Goal: Find contact information: Find contact information

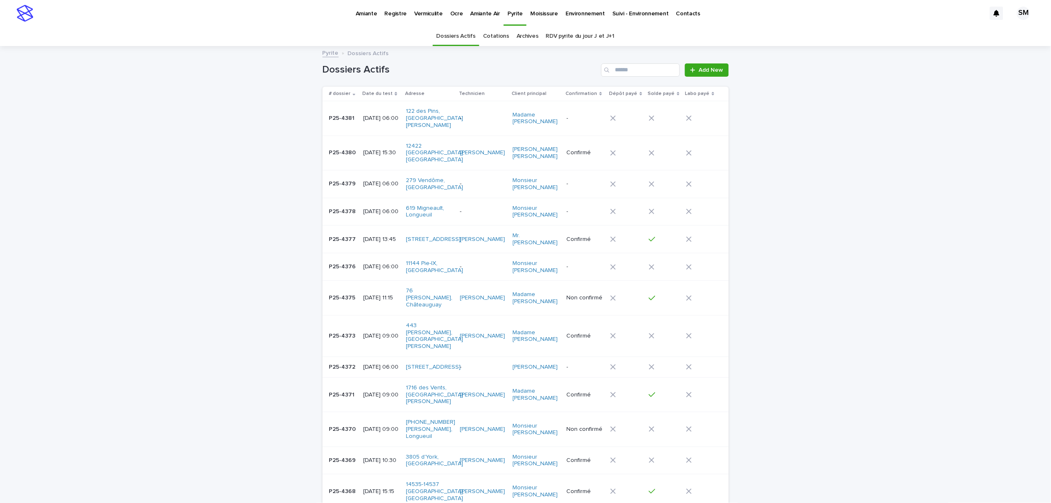
click at [568, 15] on p "Environnement" at bounding box center [584, 8] width 39 height 17
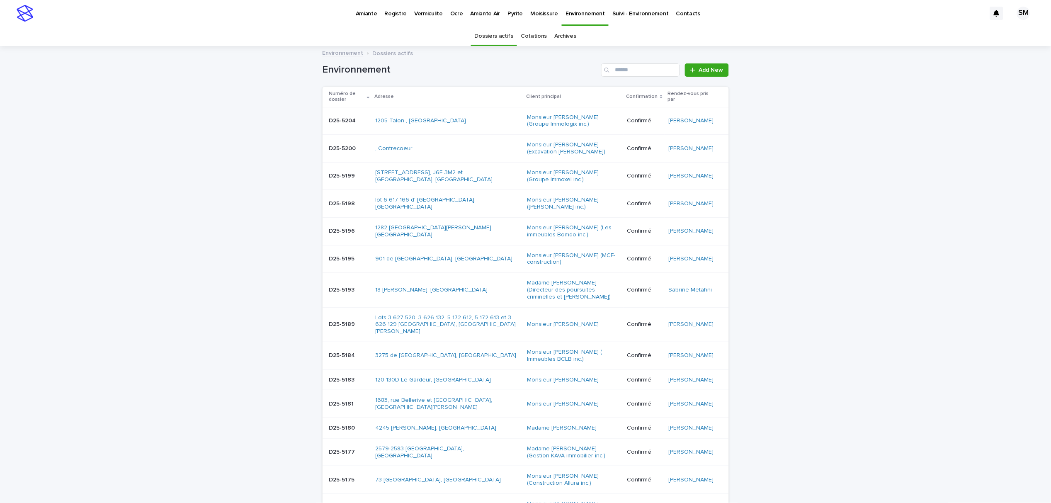
click at [517, 36] on div "Cotations" at bounding box center [534, 36] width 34 height 19
click at [616, 69] on input "Search" at bounding box center [640, 69] width 79 height 13
click at [530, 39] on link "Cotations" at bounding box center [534, 36] width 26 height 19
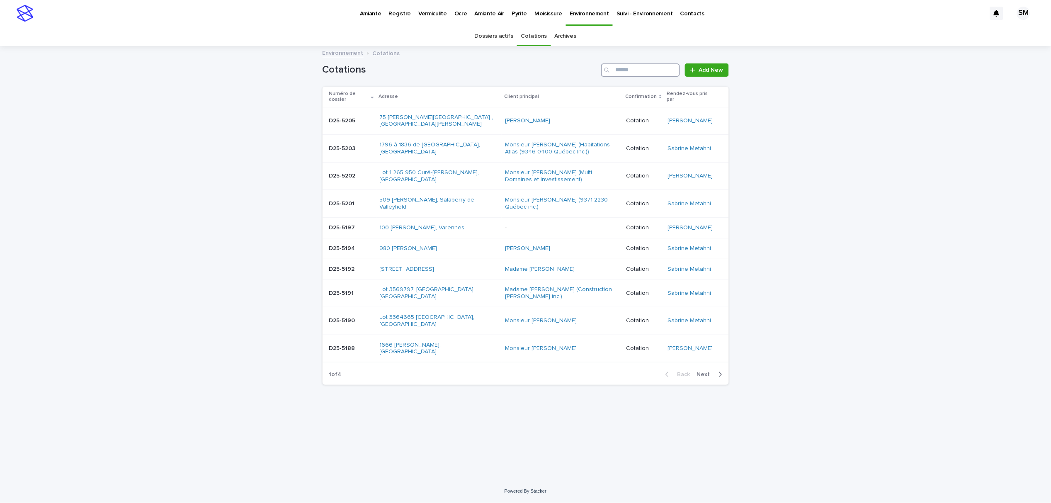
click at [621, 64] on input "Search" at bounding box center [640, 69] width 79 height 13
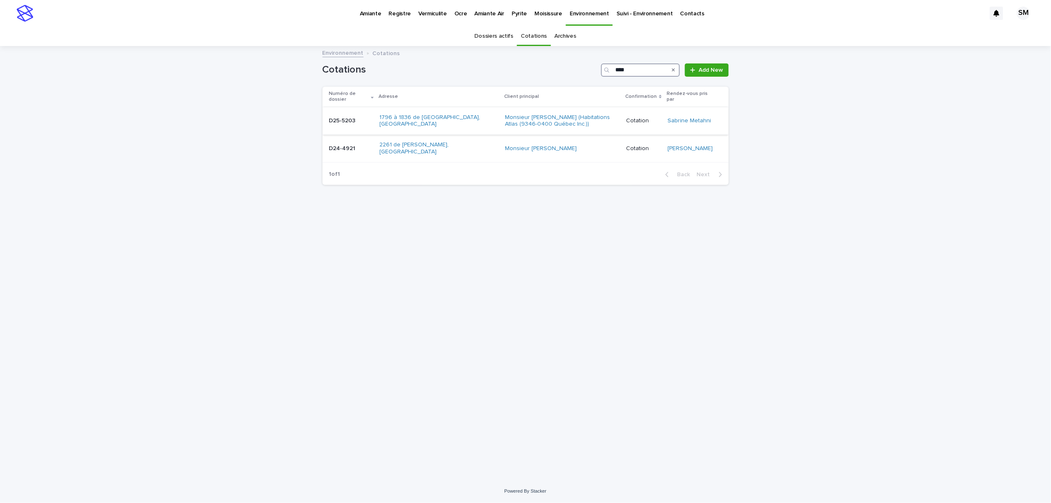
type input "****"
click at [335, 121] on div "D25-5203 D25-5203" at bounding box center [351, 121] width 44 height 14
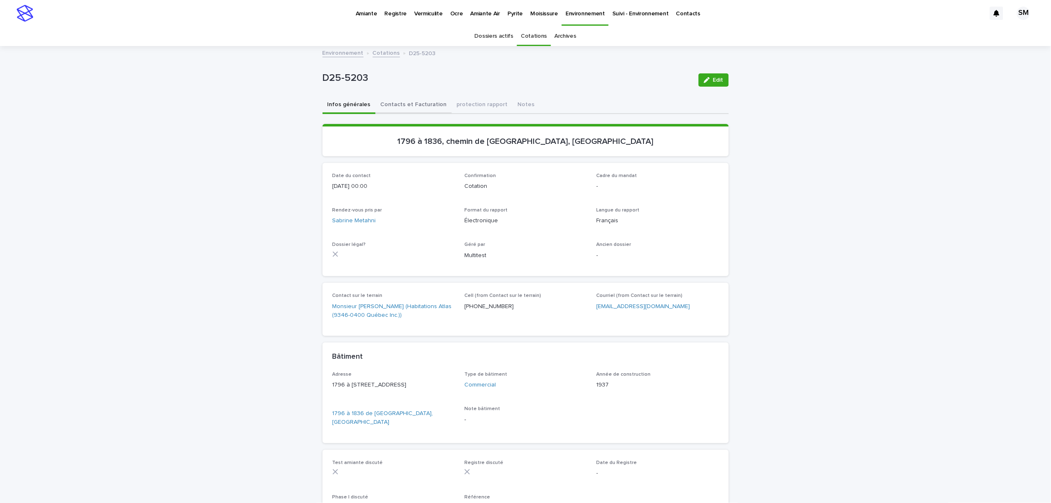
click at [411, 105] on button "Contacts et Facturation" at bounding box center [414, 105] width 76 height 17
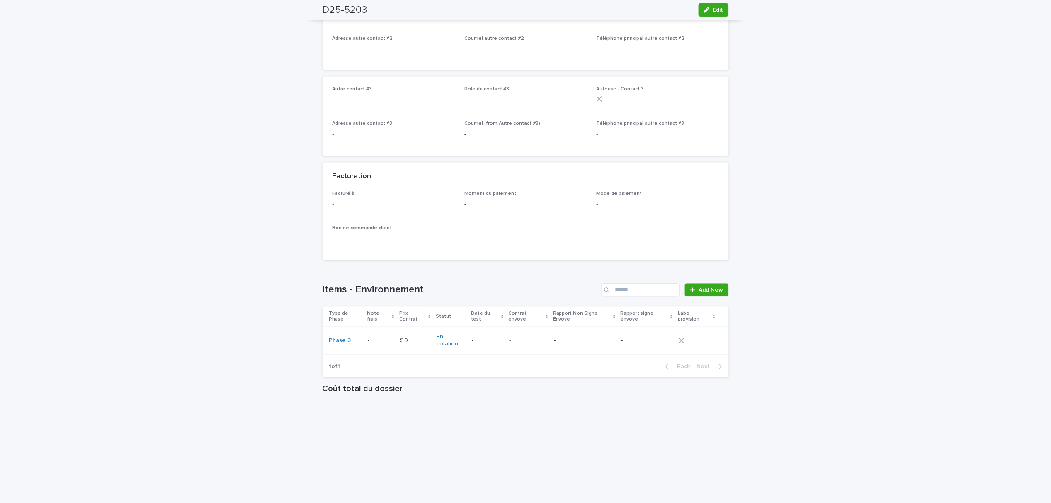
scroll to position [544, 0]
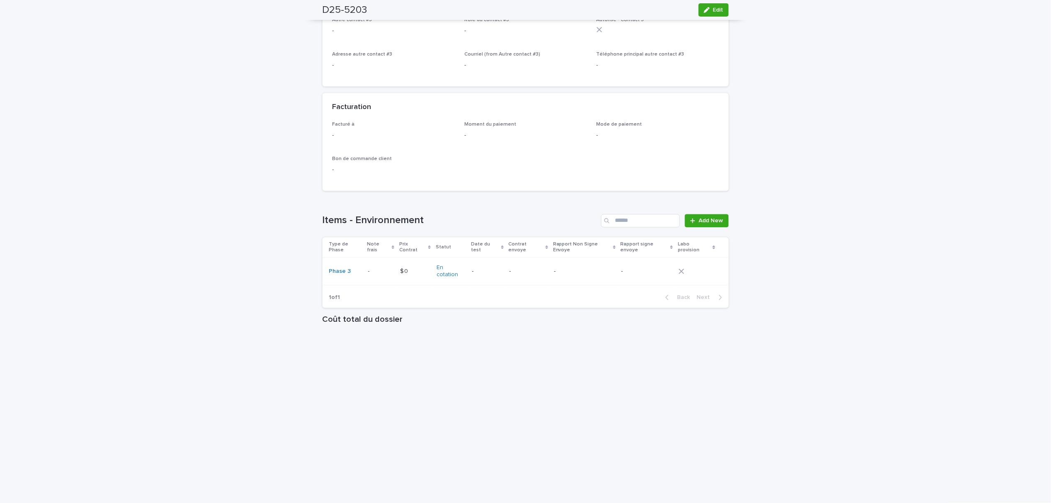
click at [368, 266] on p "-" at bounding box center [369, 270] width 3 height 9
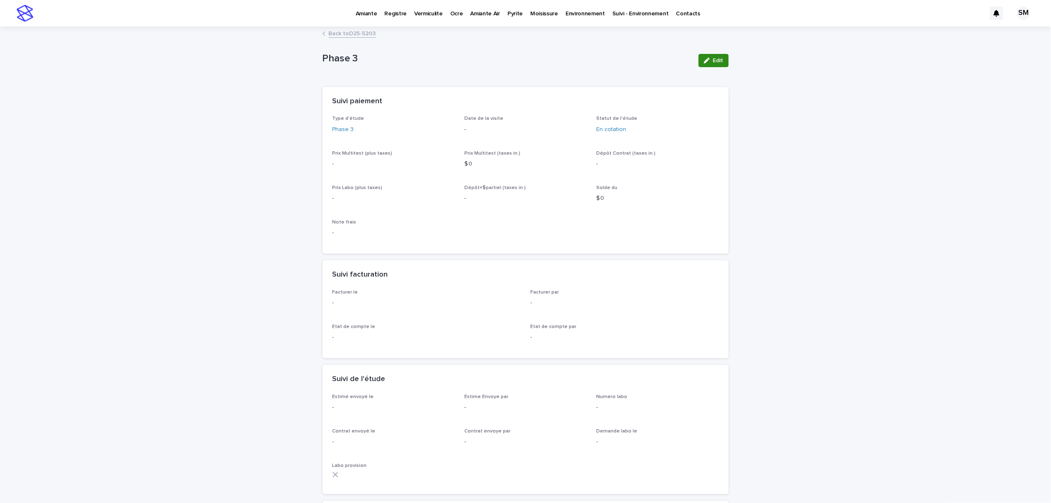
click at [713, 62] on span "Edit" at bounding box center [718, 61] width 10 height 6
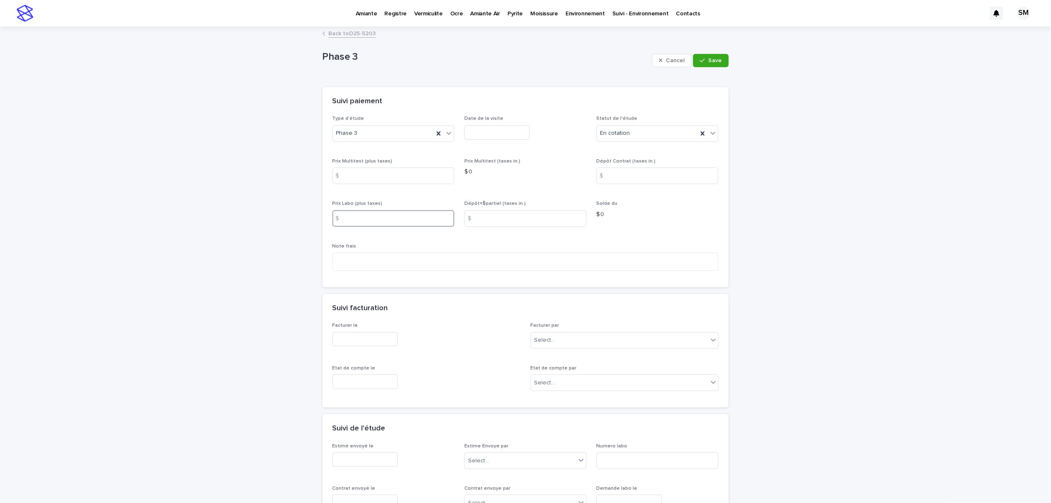
click at [359, 215] on input at bounding box center [393, 218] width 122 height 17
click at [369, 178] on input at bounding box center [393, 175] width 122 height 17
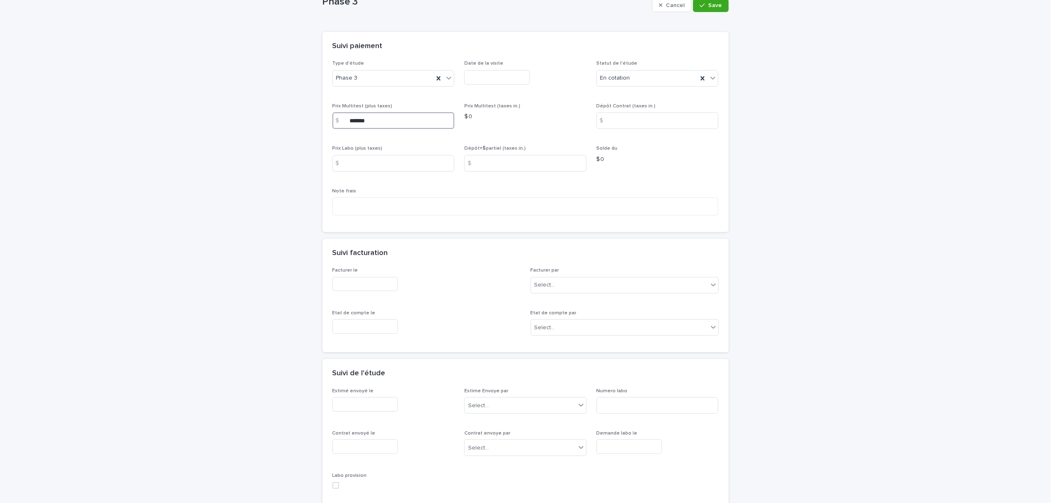
type input "*******"
click at [385, 403] on input "text" at bounding box center [365, 404] width 66 height 15
drag, startPoint x: 344, startPoint y: 340, endPoint x: 365, endPoint y: 351, distance: 24.5
click at [344, 340] on div "17" at bounding box center [342, 337] width 11 height 11
type input "**********"
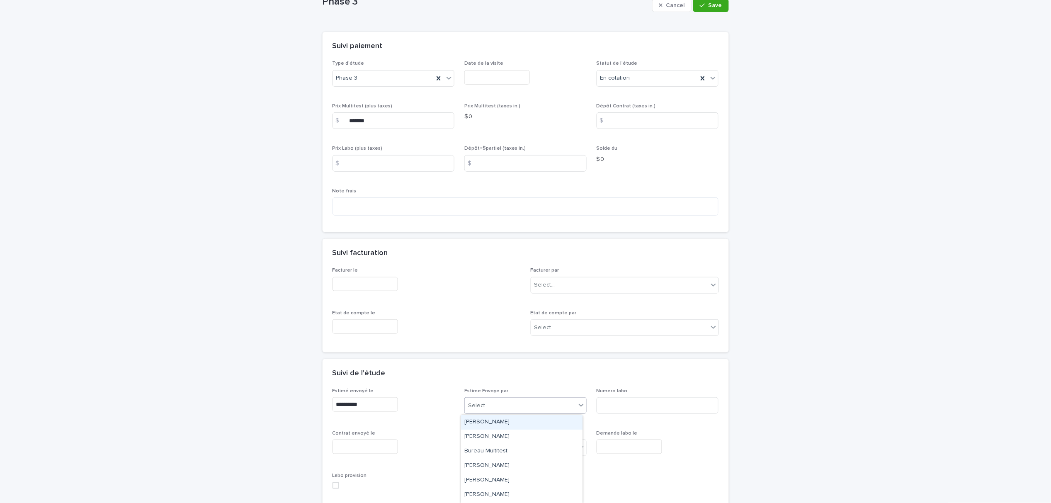
click at [488, 408] on div "Select..." at bounding box center [520, 406] width 111 height 14
type input "**"
click at [493, 435] on div "Sabrine Metahni" at bounding box center [521, 437] width 121 height 15
click at [708, 8] on button "Save" at bounding box center [710, 5] width 35 height 13
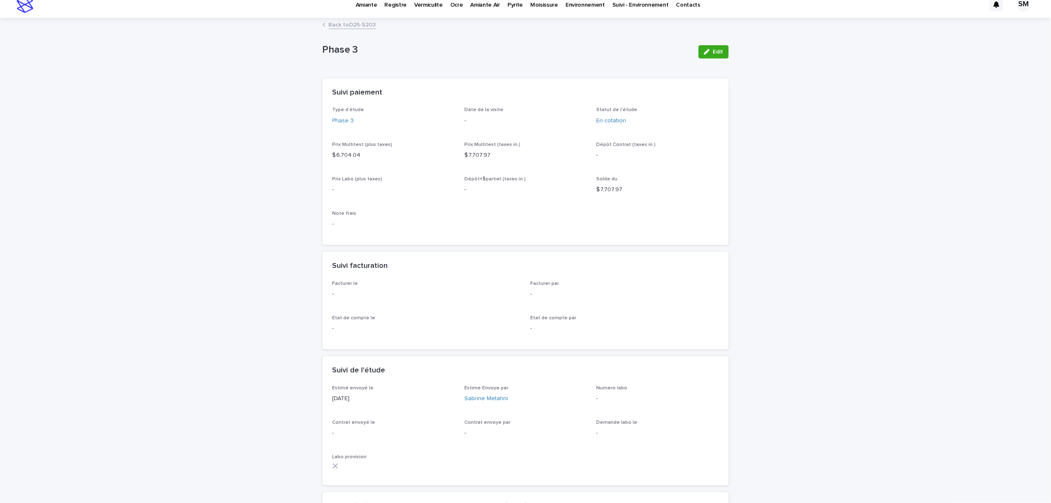
scroll to position [0, 0]
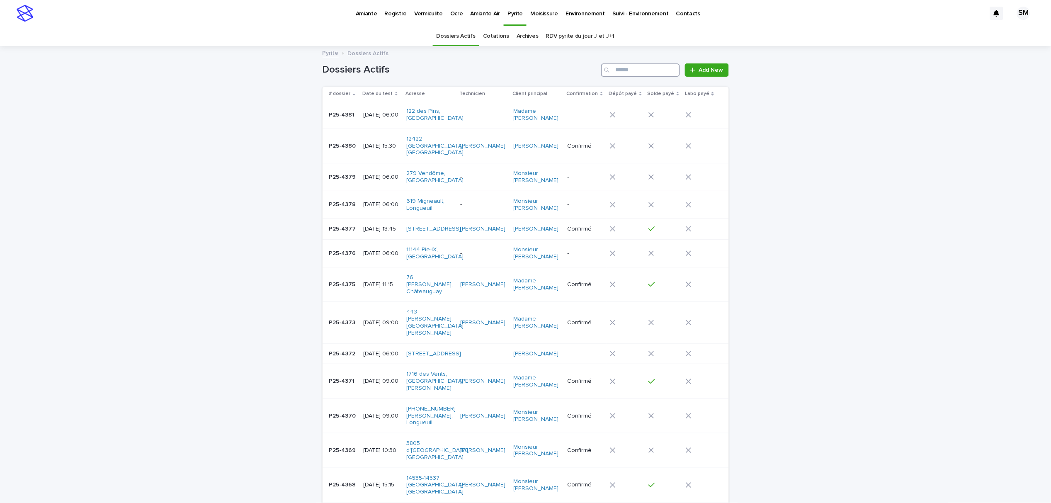
click at [624, 70] on input "Search" at bounding box center [640, 69] width 79 height 13
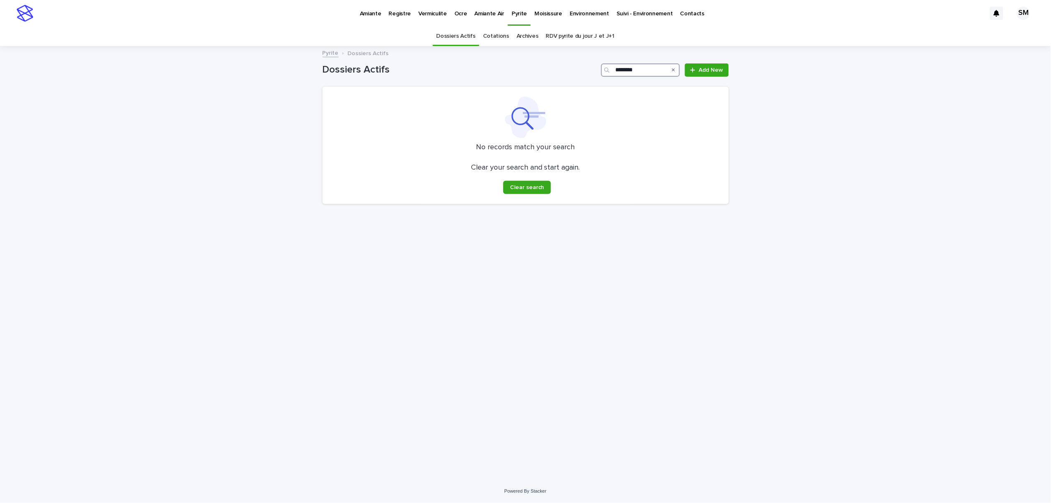
type input "********"
click at [498, 36] on link "Cotations" at bounding box center [496, 36] width 26 height 19
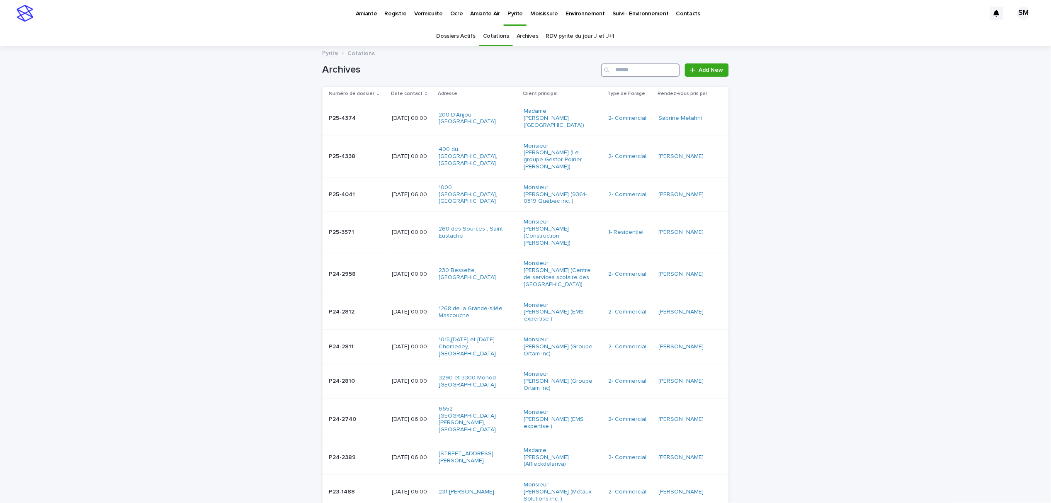
click at [629, 71] on input "Search" at bounding box center [640, 69] width 79 height 13
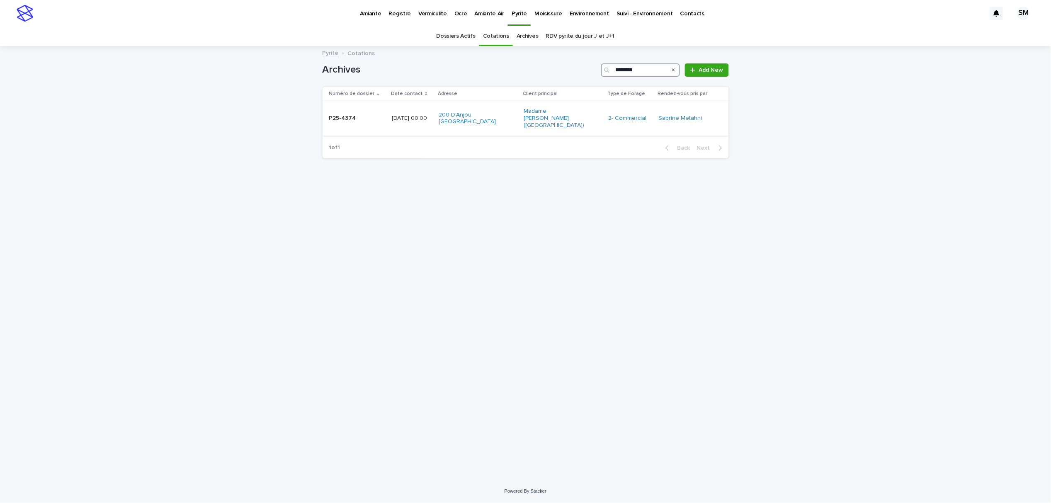
type input "********"
click at [332, 124] on td "P25-4374 P25-4374" at bounding box center [356, 118] width 66 height 34
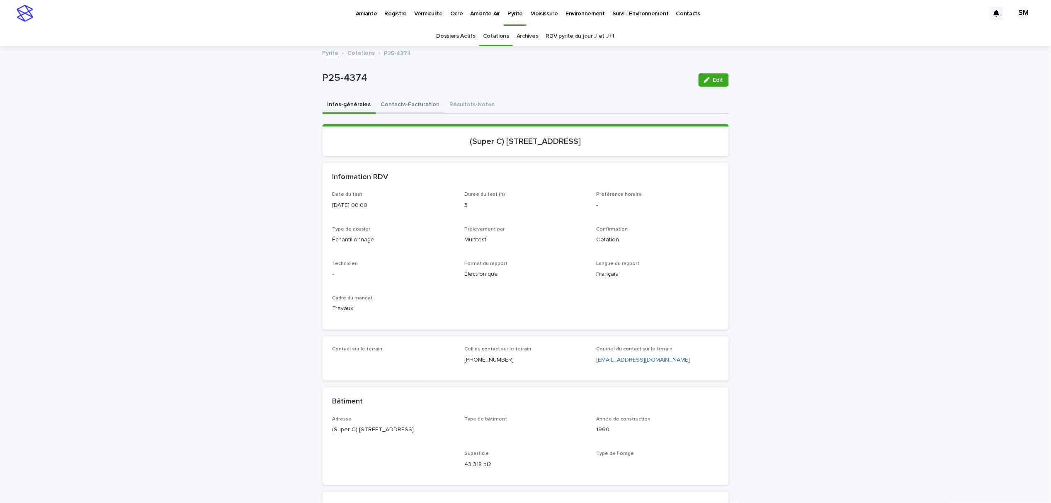
click at [396, 104] on button "Contacts-Facturation" at bounding box center [410, 105] width 69 height 17
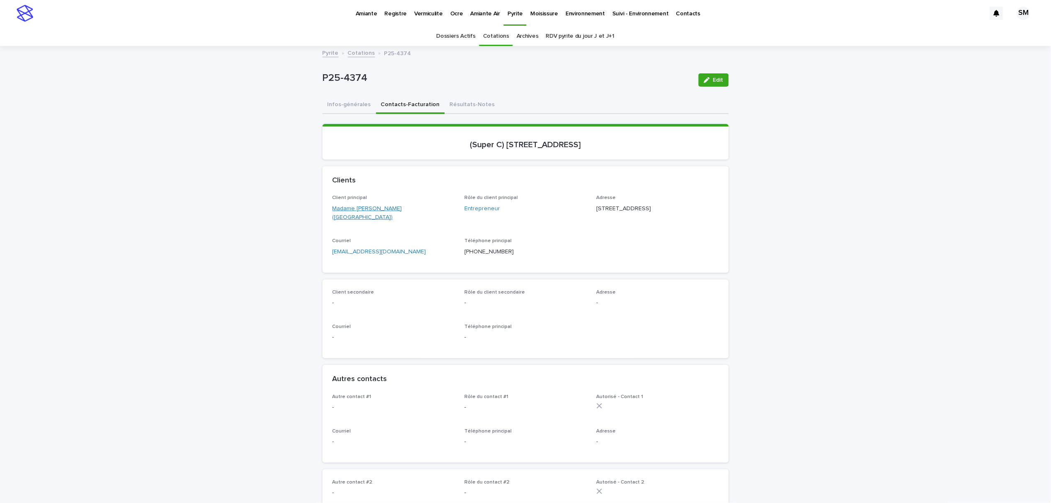
click at [344, 209] on link "Madame [PERSON_NAME] ([GEOGRAPHIC_DATA])" at bounding box center [393, 212] width 122 height 17
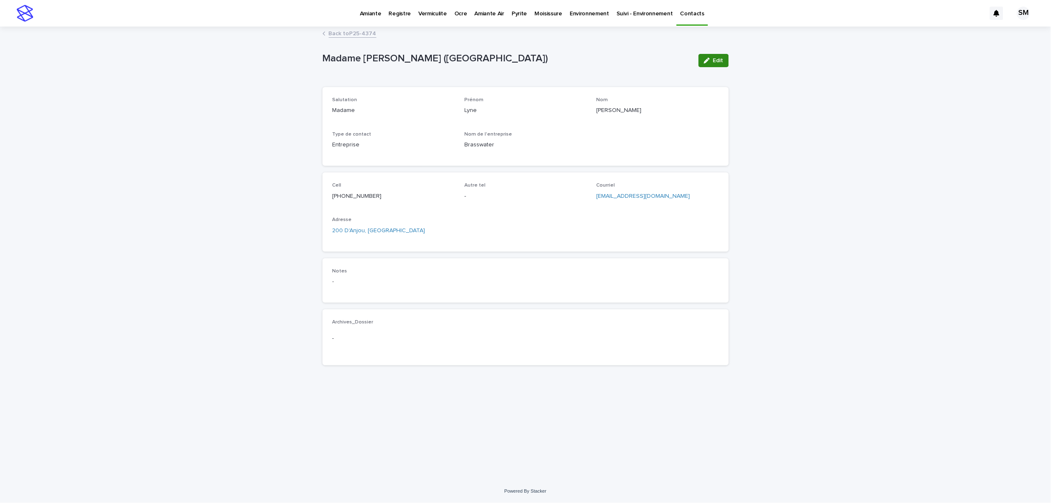
click at [715, 60] on span "Edit" at bounding box center [718, 61] width 10 height 6
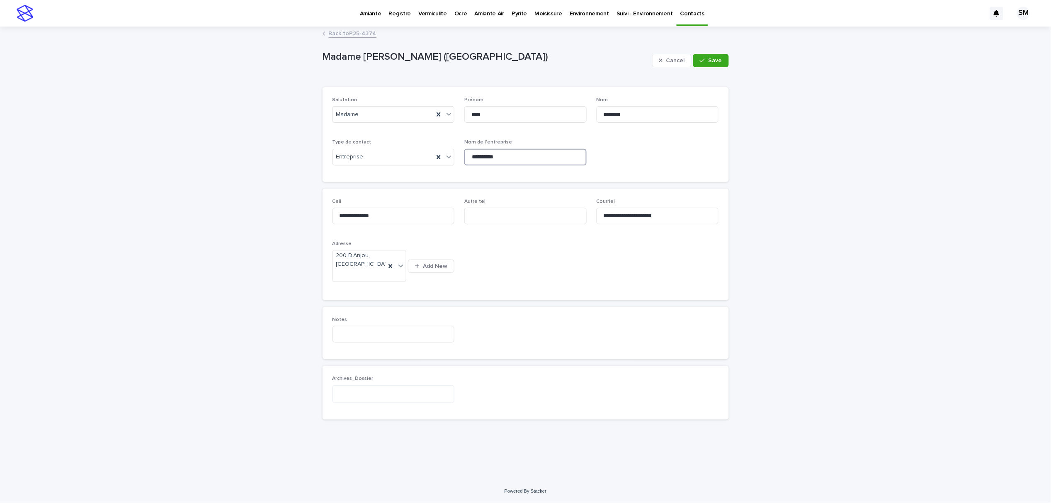
click at [526, 163] on input "**********" at bounding box center [525, 157] width 122 height 17
type input "**********"
click at [710, 61] on span "Save" at bounding box center [716, 61] width 14 height 6
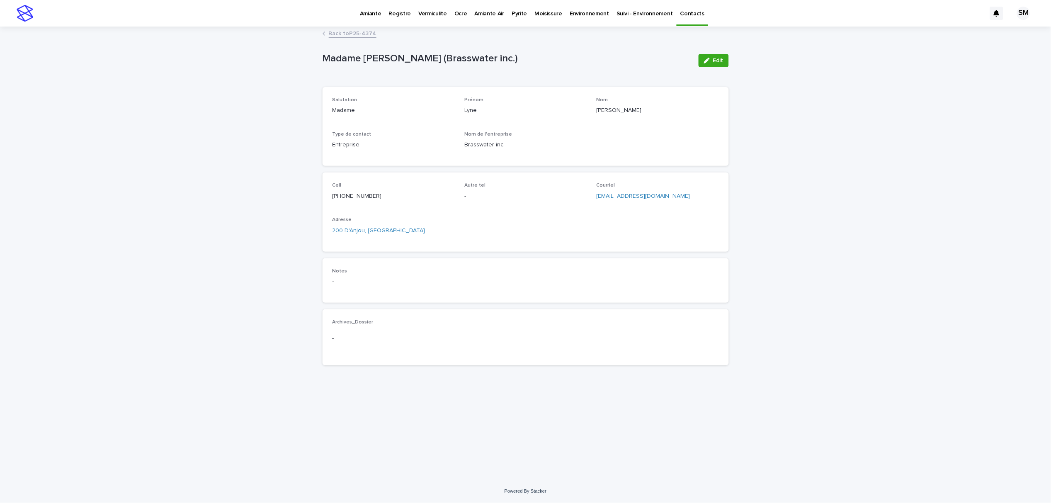
click at [355, 35] on link "Back to P25-4374" at bounding box center [353, 33] width 48 height 10
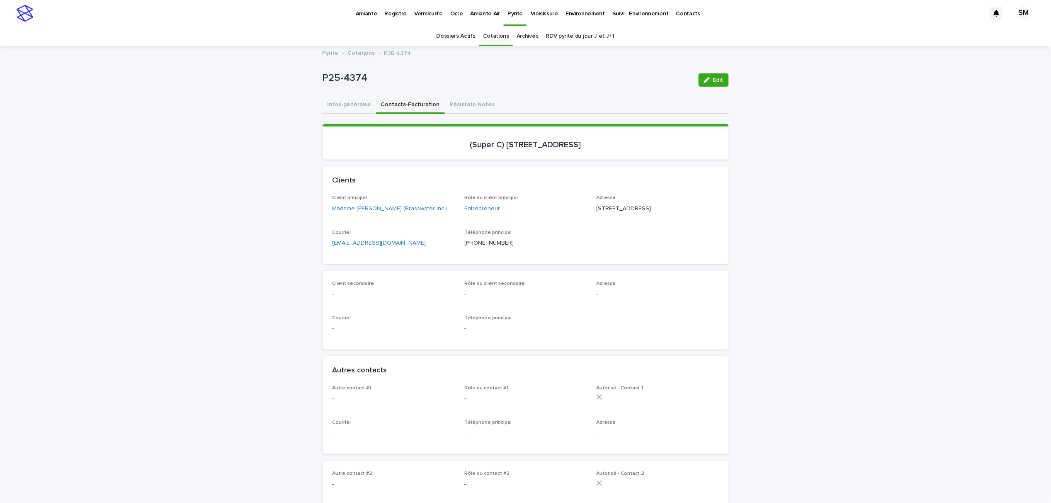
click at [575, 12] on p "Environnement" at bounding box center [584, 8] width 39 height 17
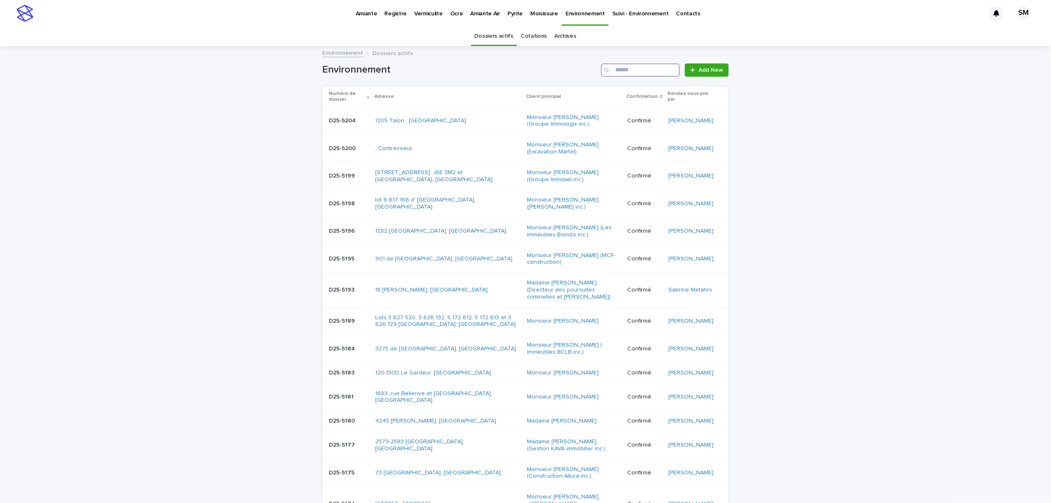
click at [621, 71] on input "Search" at bounding box center [640, 69] width 79 height 13
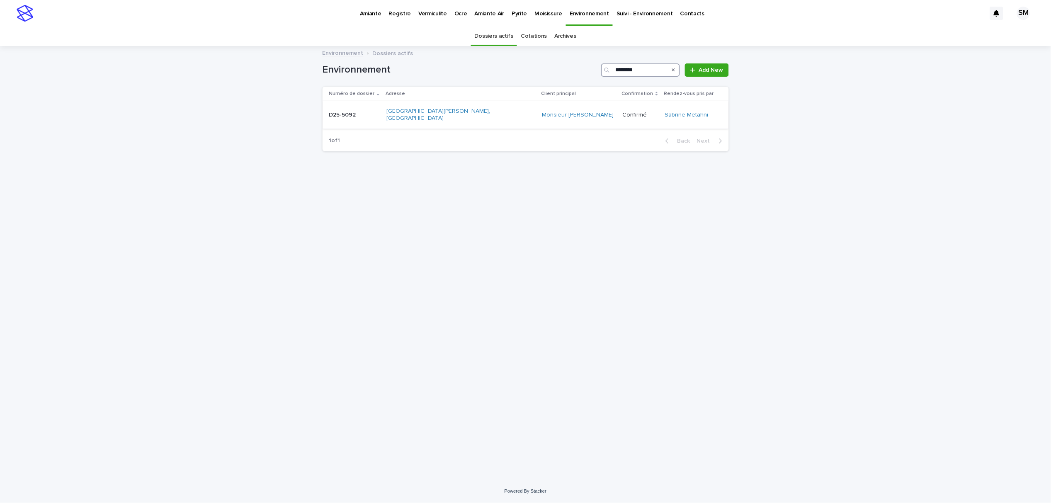
type input "********"
click at [343, 119] on td "D25-5092 D25-5092" at bounding box center [353, 115] width 61 height 28
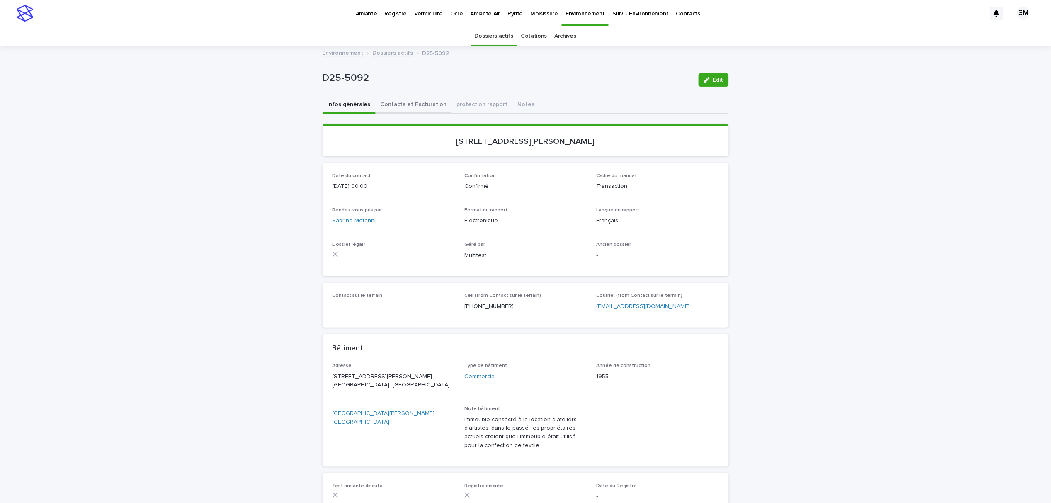
click at [414, 105] on button "Contacts et Facturation" at bounding box center [414, 105] width 76 height 17
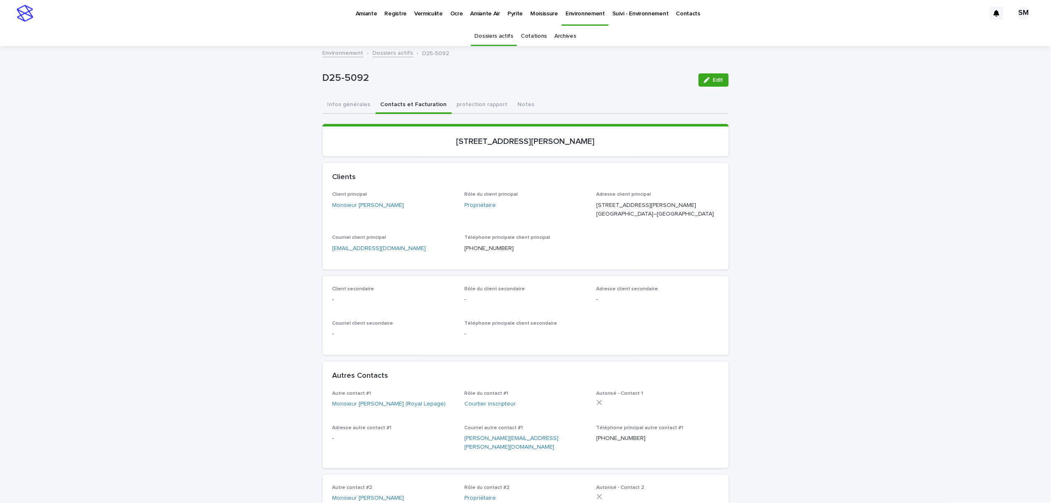
click at [565, 16] on p "Environnement" at bounding box center [584, 8] width 39 height 17
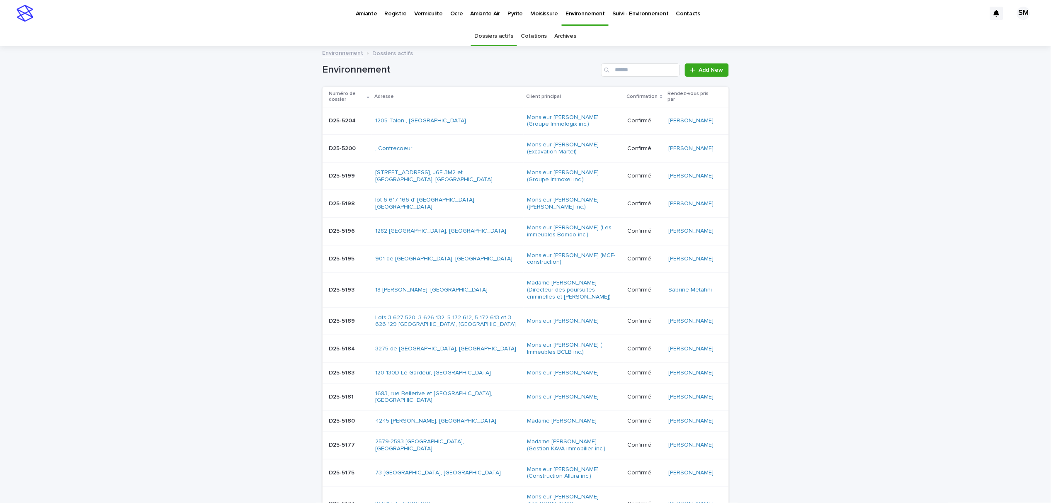
click at [534, 35] on link "Cotations" at bounding box center [534, 36] width 26 height 19
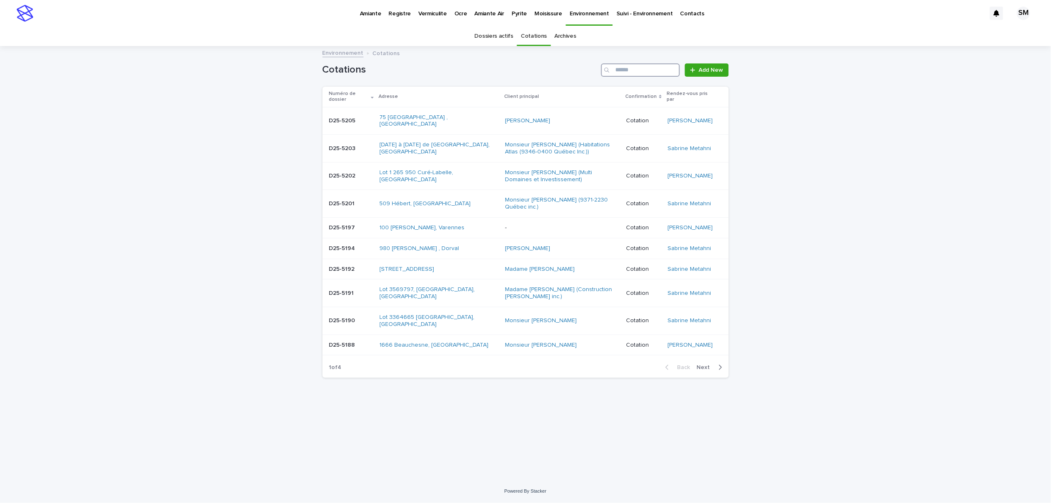
click at [630, 69] on input "Search" at bounding box center [640, 69] width 79 height 13
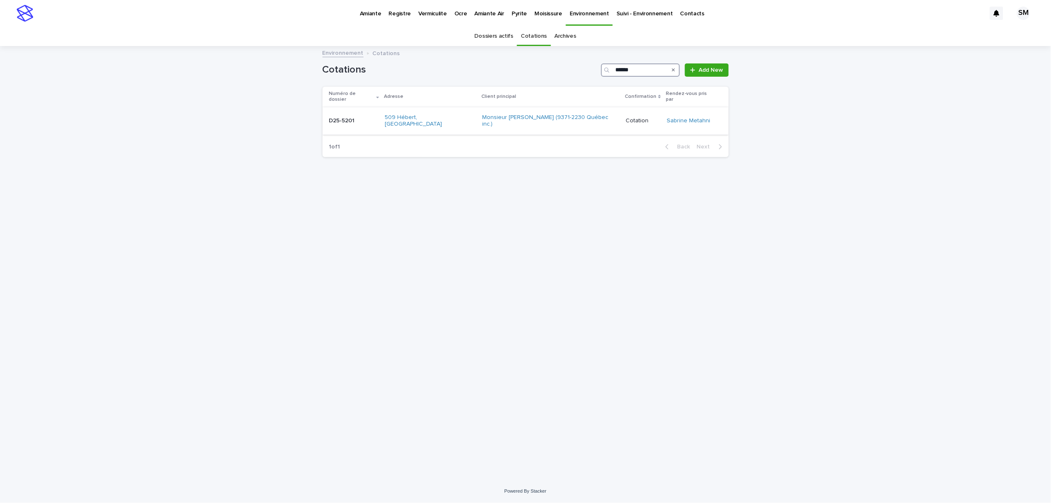
type input "******"
click at [339, 117] on div "D25-5201 D25-5201" at bounding box center [353, 121] width 49 height 14
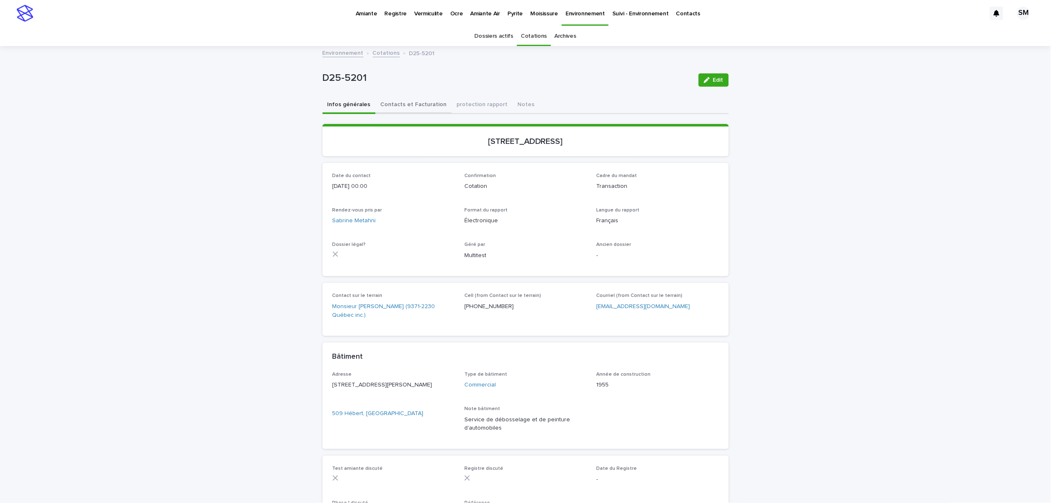
click at [383, 104] on button "Contacts et Facturation" at bounding box center [414, 105] width 76 height 17
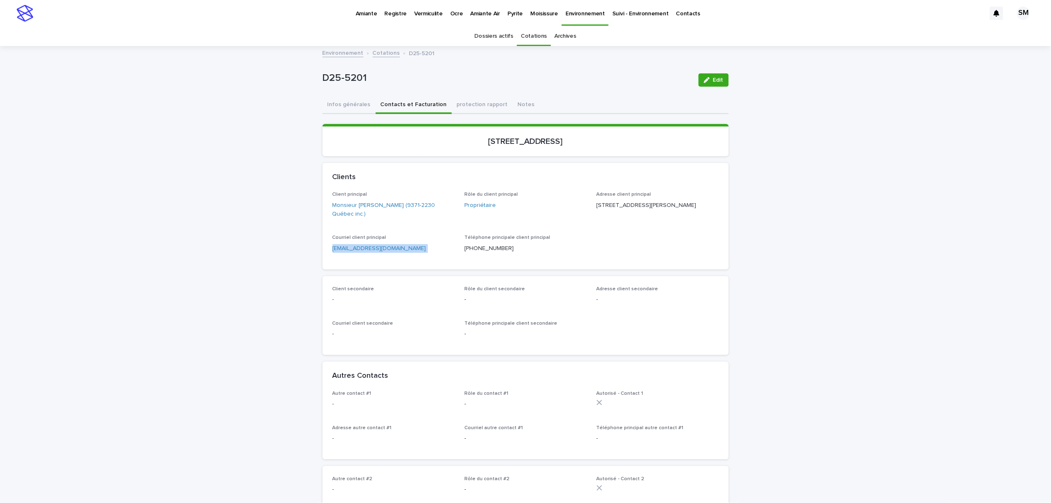
drag, startPoint x: 392, startPoint y: 248, endPoint x: 320, endPoint y: 249, distance: 71.3
click at [323, 249] on div "Client principal Monsieur [PERSON_NAME] (9371-2230 Québec inc.) Rôle du client …" at bounding box center [526, 231] width 406 height 78
copy p "[EMAIL_ADDRESS][DOMAIN_NAME]"
drag, startPoint x: 394, startPoint y: 69, endPoint x: 318, endPoint y: 75, distance: 76.1
click at [323, 75] on div "D25-5201 Edit" at bounding box center [526, 79] width 406 height 33
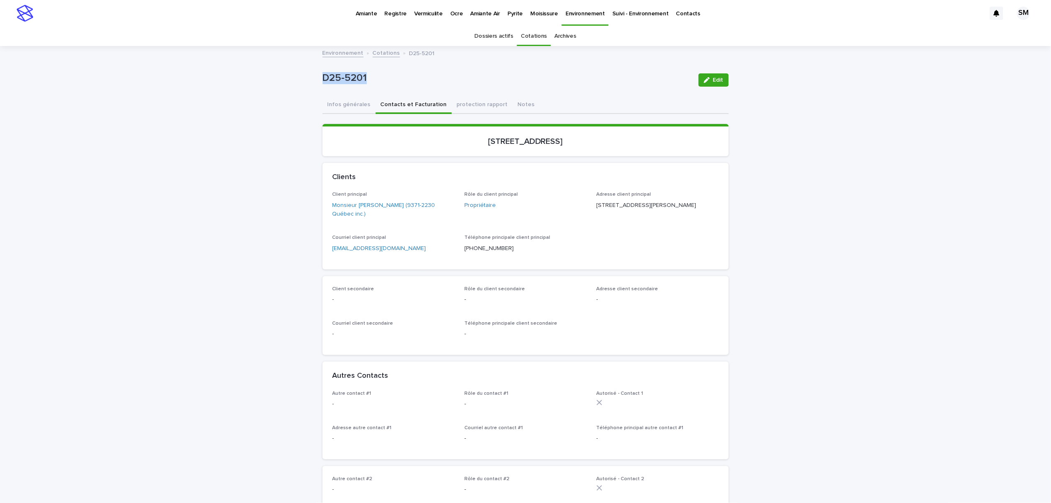
copy p "D25-5201"
drag, startPoint x: 620, startPoint y: 145, endPoint x: 442, endPoint y: 151, distance: 177.5
click at [416, 155] on section "[STREET_ADDRESS]" at bounding box center [526, 140] width 406 height 32
copy p "[STREET_ADDRESS]"
drag, startPoint x: 377, startPoint y: 249, endPoint x: 321, endPoint y: 252, distance: 56.5
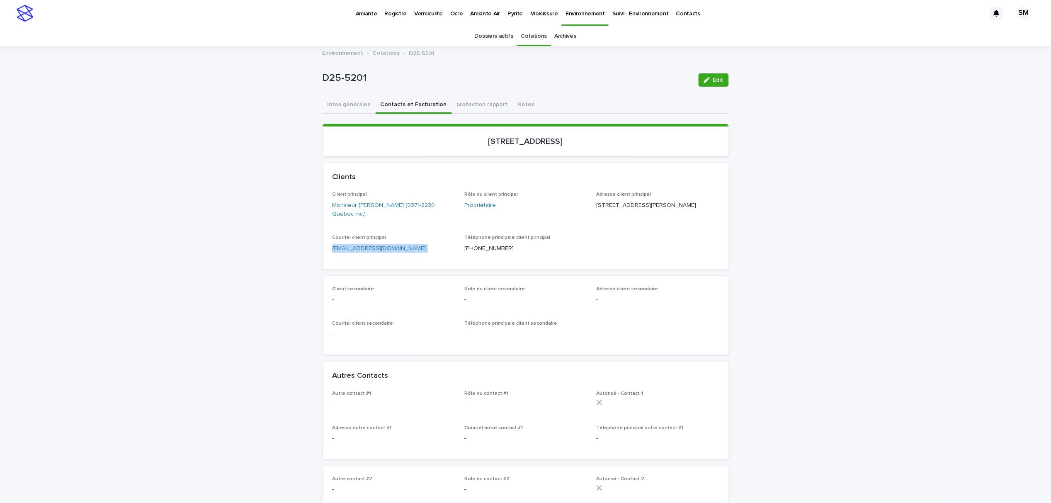
click at [323, 252] on div "Client principal Monsieur [PERSON_NAME] (9371-2230 Québec inc.) Rôle du client …" at bounding box center [526, 231] width 406 height 78
copy p "[EMAIL_ADDRESS][DOMAIN_NAME]"
click at [580, 15] on p "Environnement" at bounding box center [584, 8] width 39 height 17
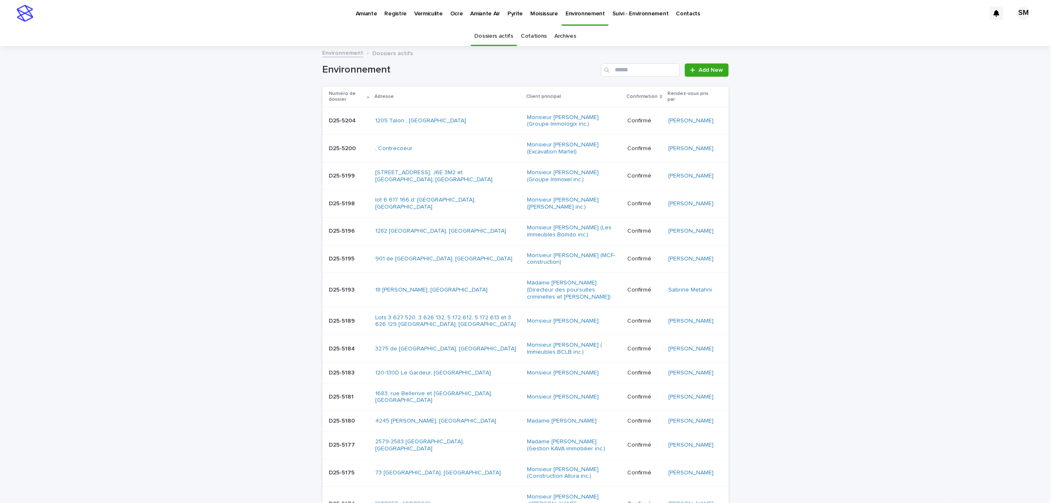
click at [534, 35] on link "Cotations" at bounding box center [534, 36] width 26 height 19
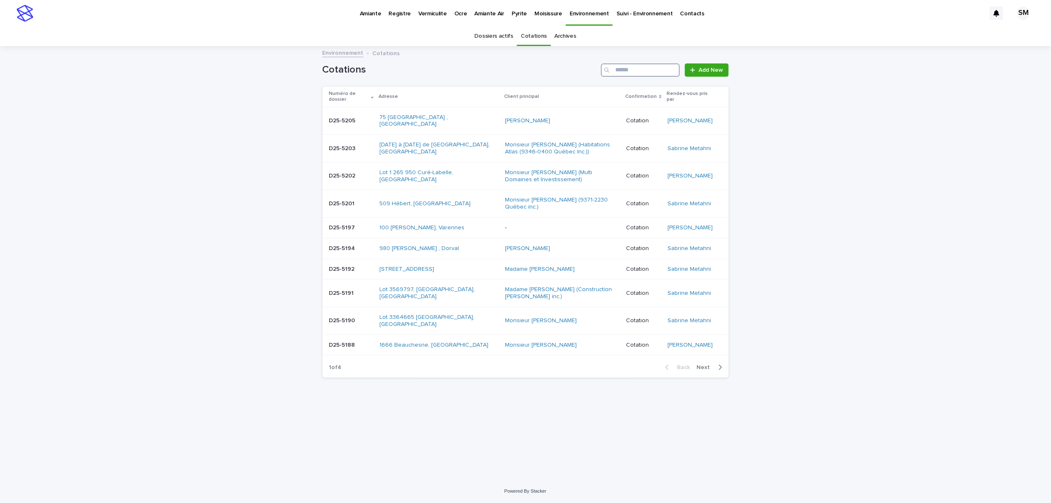
click at [646, 69] on input "Search" at bounding box center [640, 69] width 79 height 13
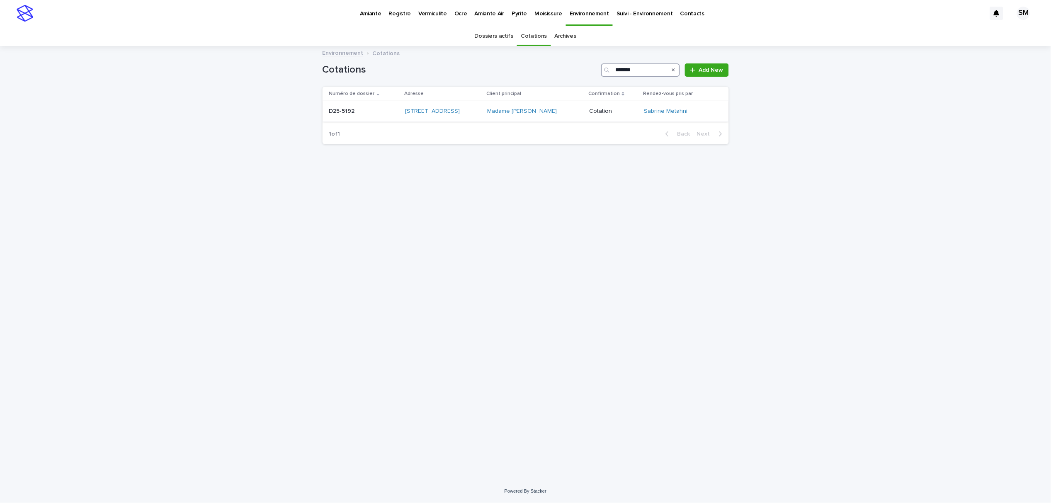
type input "*******"
click at [344, 119] on td "D25-5192 D25-5192" at bounding box center [363, 111] width 80 height 21
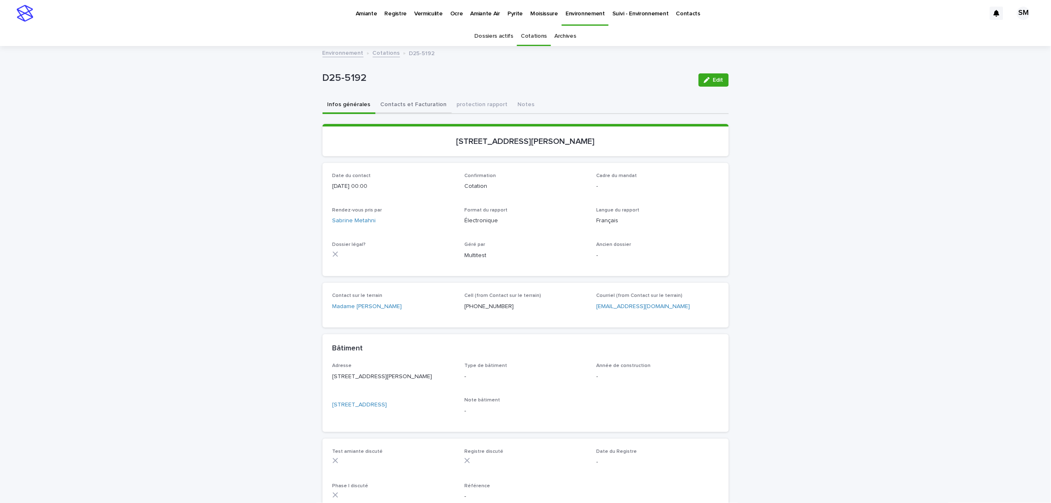
click at [392, 103] on button "Contacts et Facturation" at bounding box center [414, 105] width 76 height 17
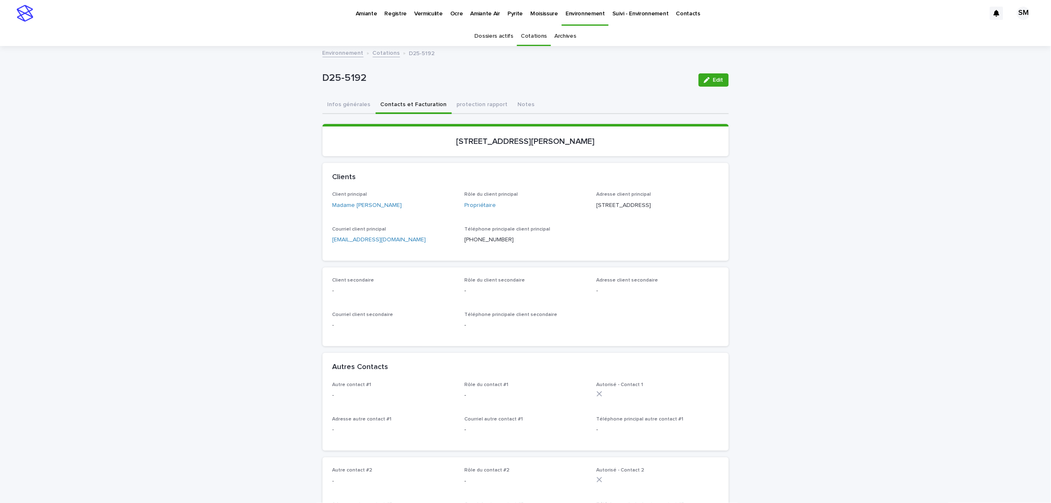
click at [510, 10] on p "Pyrite" at bounding box center [514, 8] width 15 height 17
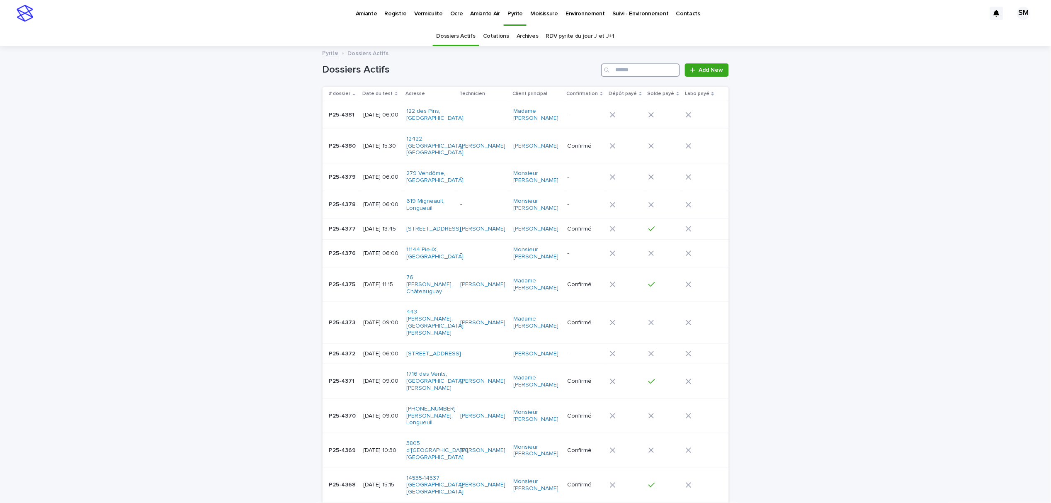
click at [623, 70] on input "Search" at bounding box center [640, 69] width 79 height 13
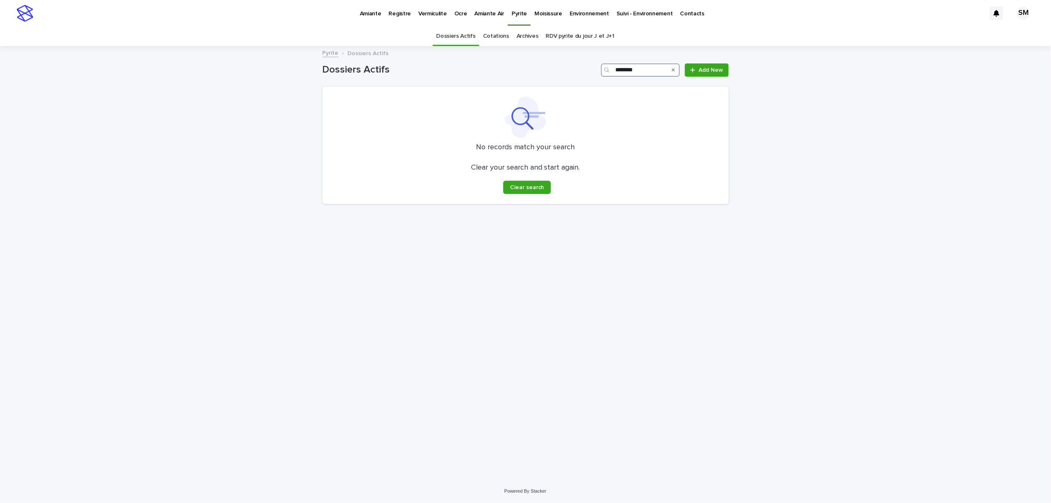
type input "********"
click at [507, 35] on link "Cotations" at bounding box center [496, 36] width 26 height 19
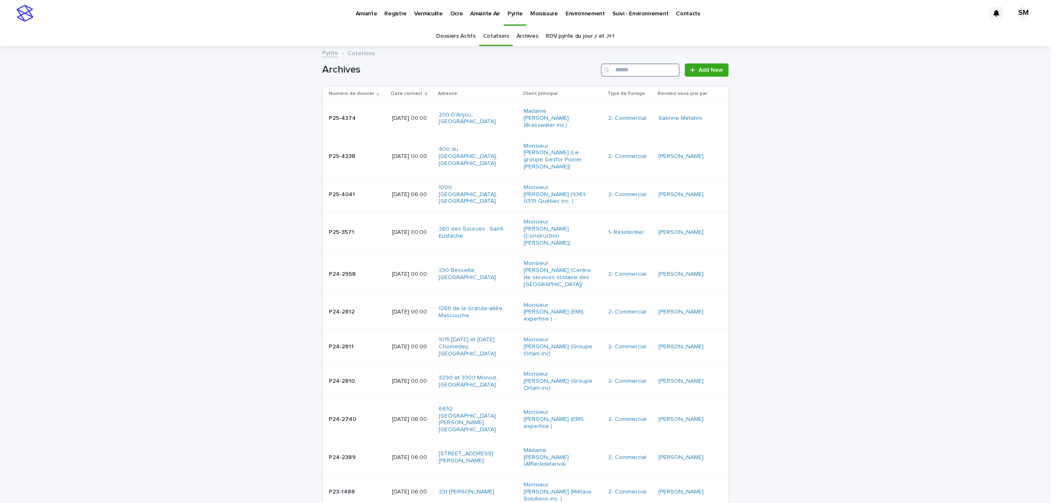
click at [638, 70] on input "Search" at bounding box center [640, 69] width 79 height 13
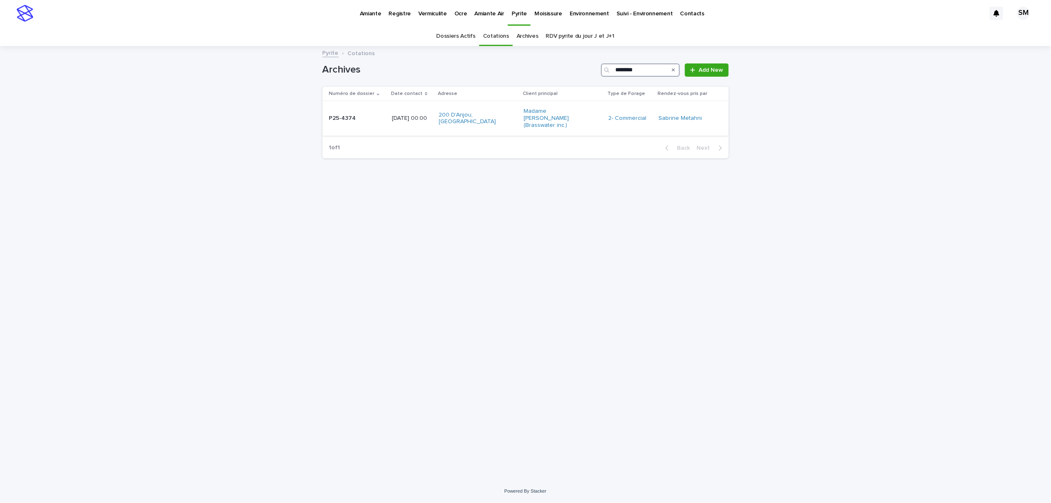
type input "********"
click at [344, 123] on td "P25-4374 P25-4374" at bounding box center [356, 118] width 66 height 34
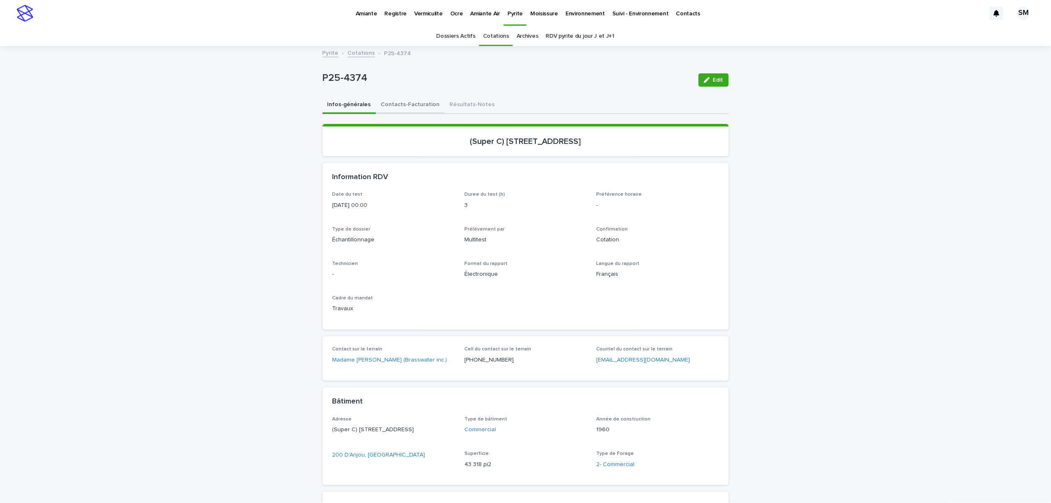
click at [401, 102] on button "Contacts-Facturation" at bounding box center [410, 105] width 69 height 17
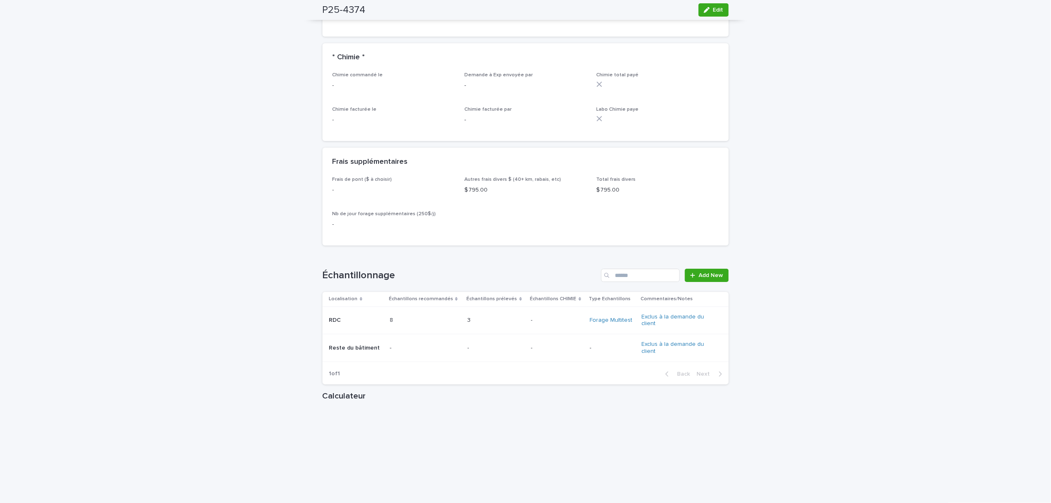
scroll to position [995, 0]
